Goal: Task Accomplishment & Management: Manage account settings

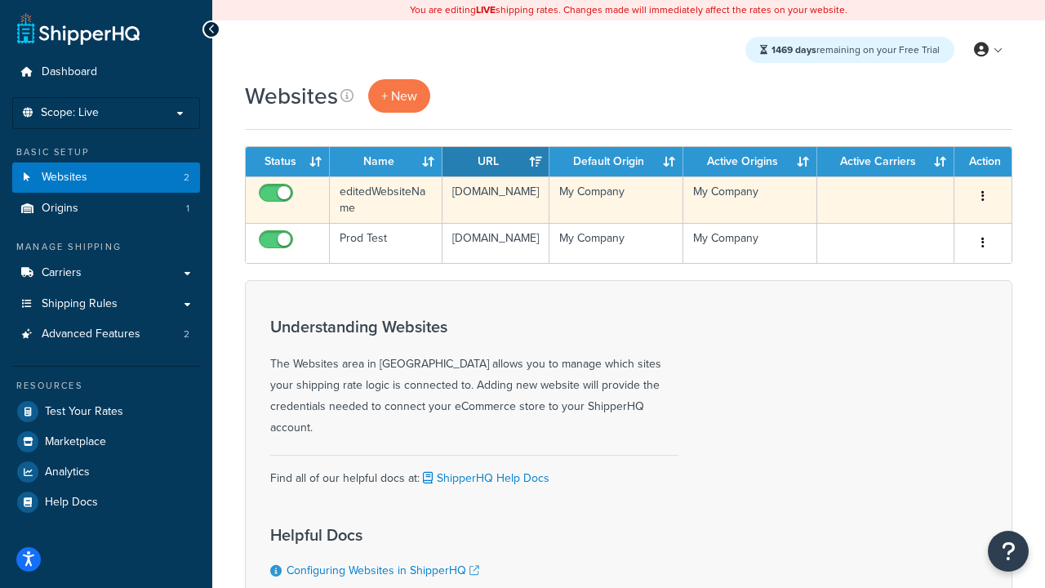
click at [983, 197] on icon "button" at bounding box center [983, 195] width 3 height 11
click at [0, 0] on link "Delete" at bounding box center [0, 0] width 0 height 0
